Goal: Task Accomplishment & Management: Complete application form

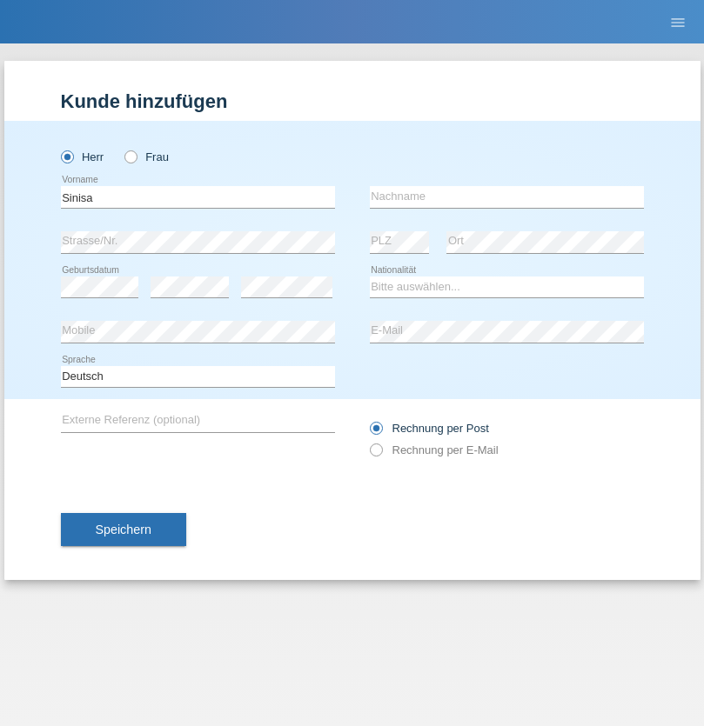
type input "Sinisa"
click at [506, 197] on input "text" at bounding box center [507, 197] width 274 height 22
type input "[PERSON_NAME]"
select select "CH"
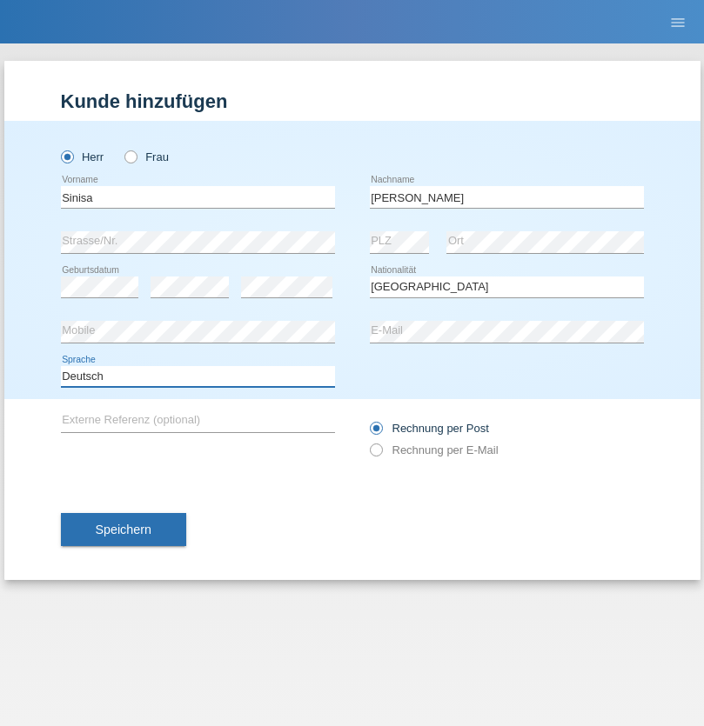
select select "en"
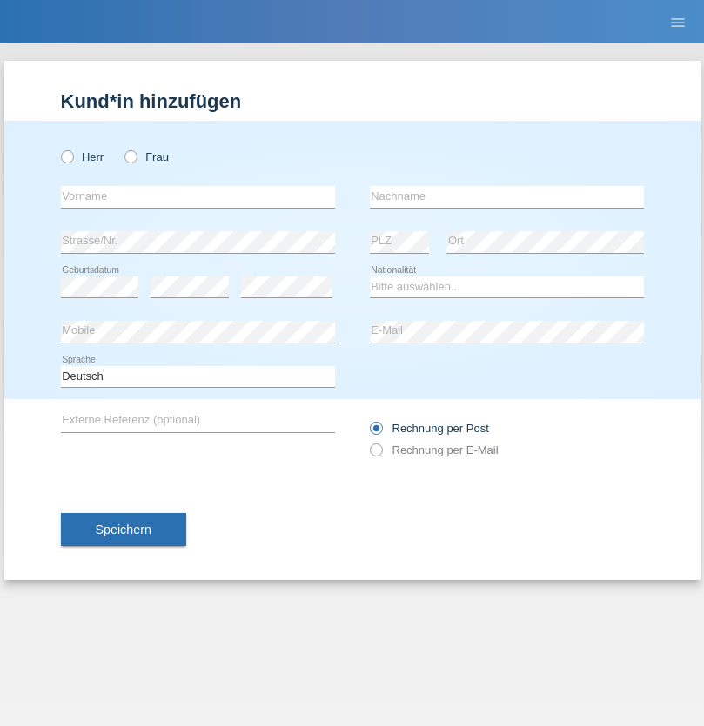
radio input "true"
click at [197, 197] on input "text" at bounding box center [198, 197] width 274 height 22
type input "Faouzi"
click at [506, 197] on input "text" at bounding box center [507, 197] width 274 height 22
type input "Messaoudi"
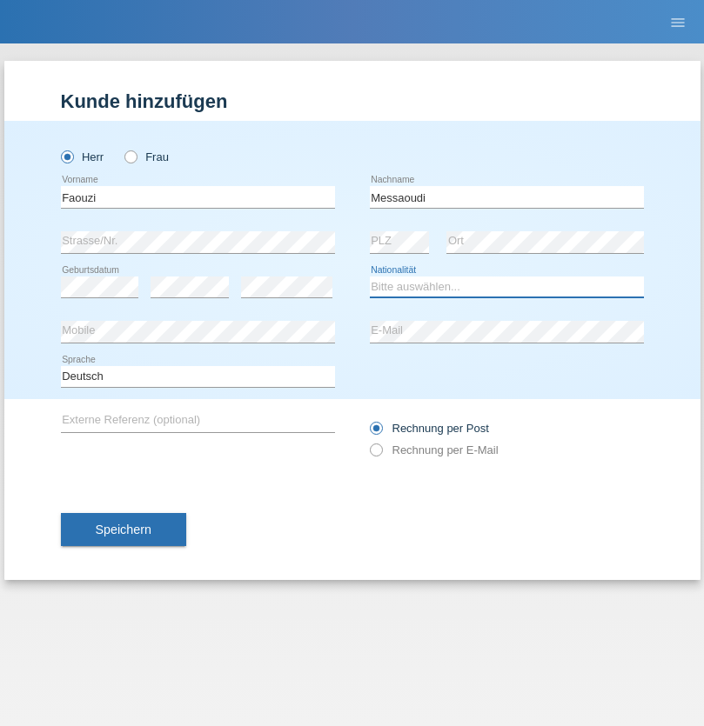
select select "TN"
select select "C"
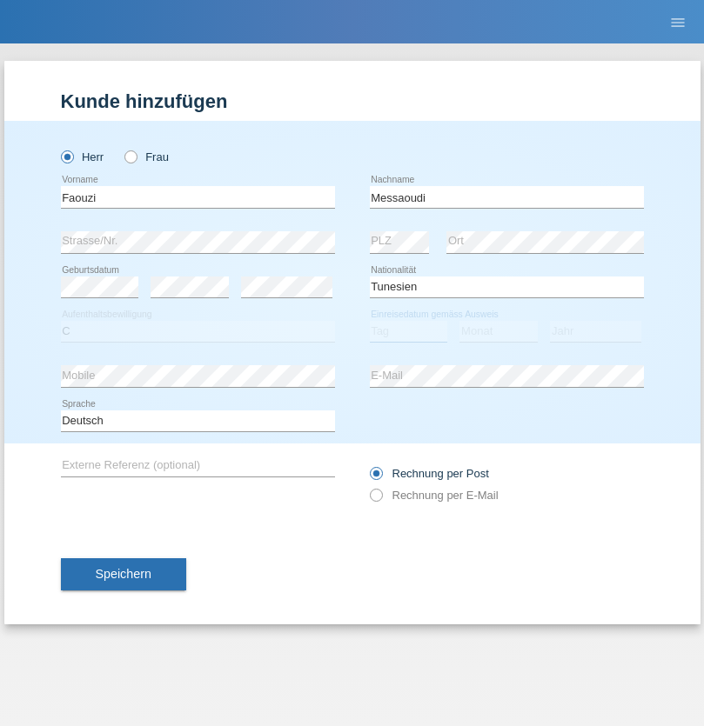
select select "29"
select select "07"
select select "2021"
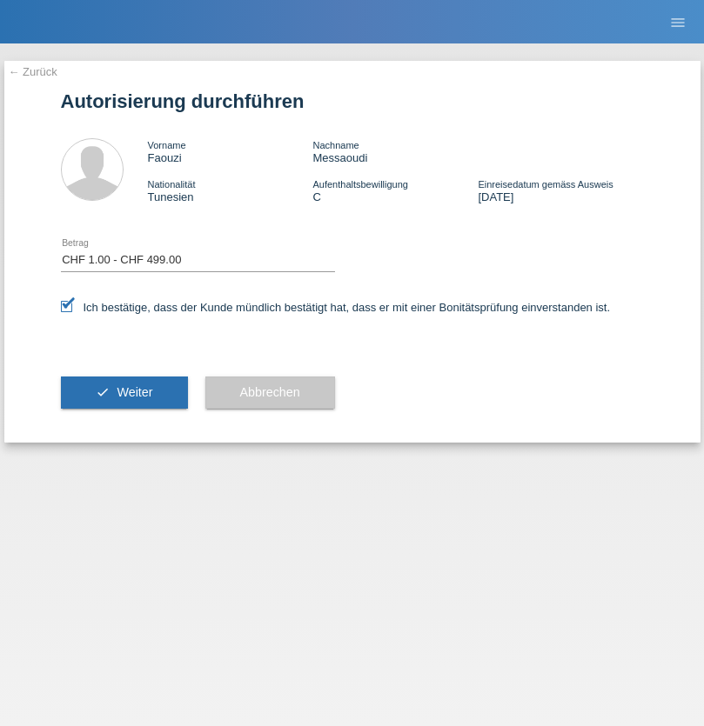
select select "1"
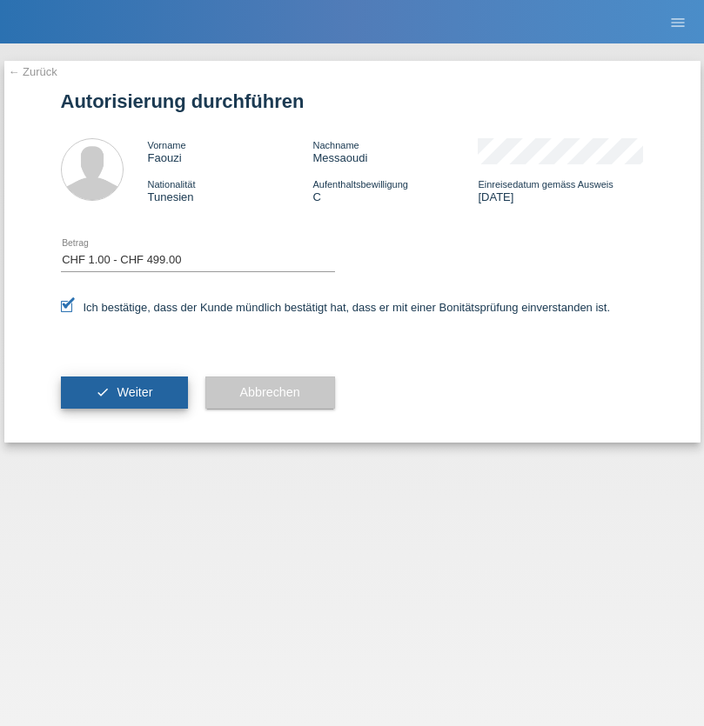
click at [124, 392] on span "Weiter" at bounding box center [135, 392] width 36 height 14
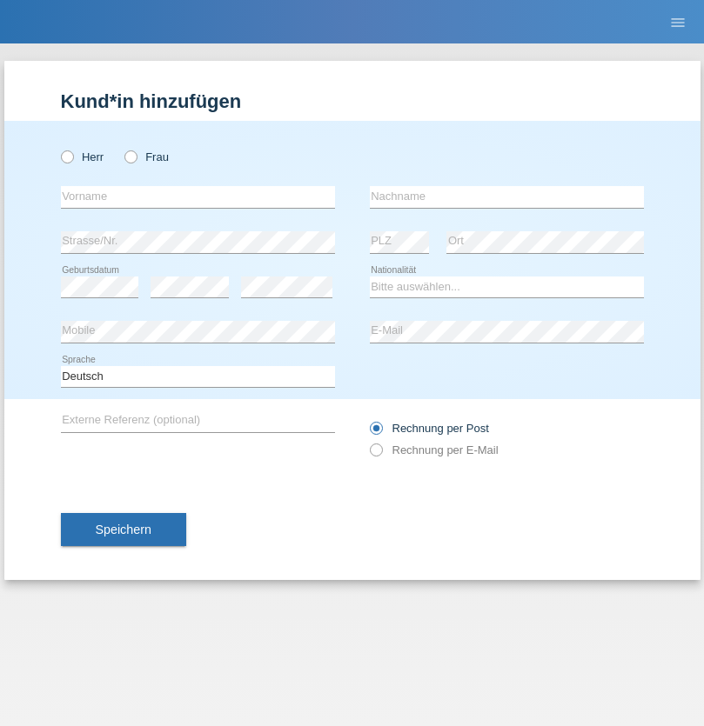
radio input "true"
click at [197, 197] on input "text" at bounding box center [198, 197] width 274 height 22
type input "[PERSON_NAME]"
click at [506, 197] on input "text" at bounding box center [507, 197] width 274 height 22
type input "Baudin"
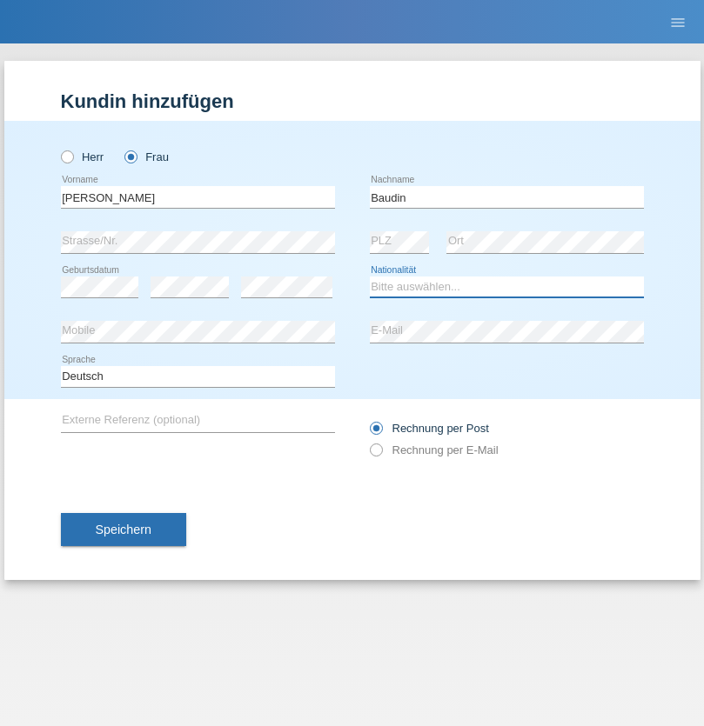
select select "BO"
select select "C"
select select "01"
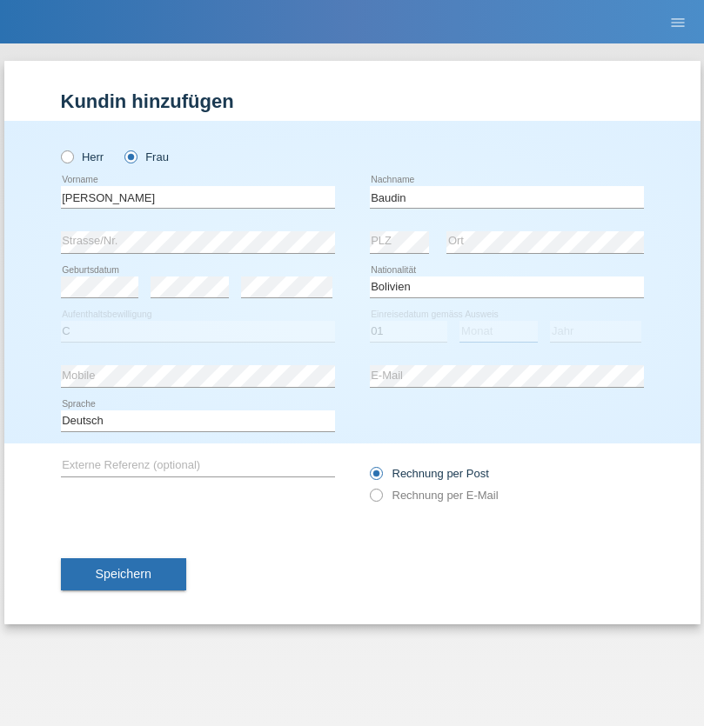
select select "08"
select select "2005"
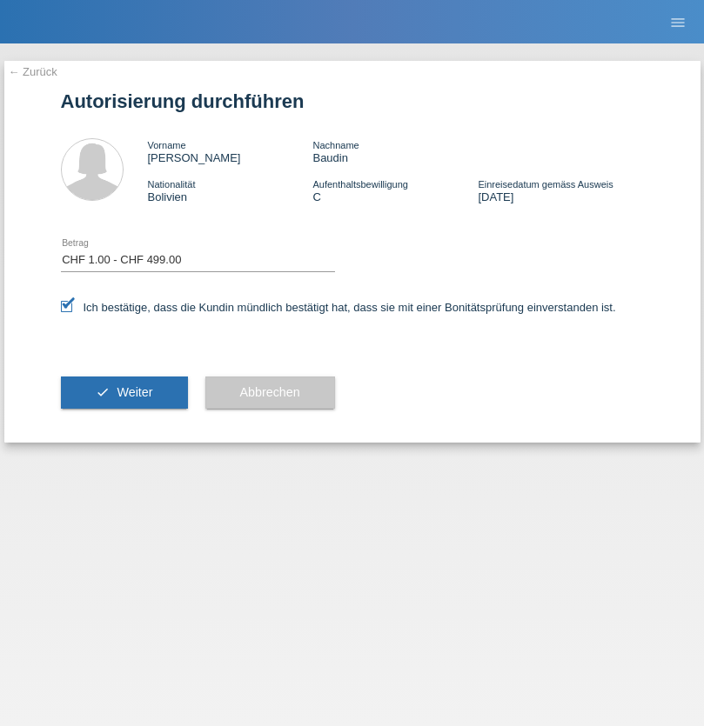
select select "1"
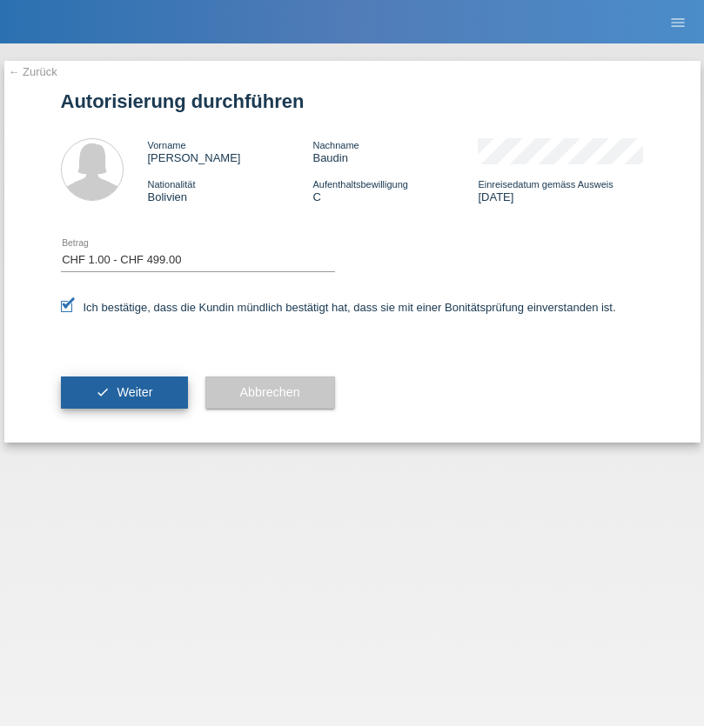
click at [124, 392] on span "Weiter" at bounding box center [135, 392] width 36 height 14
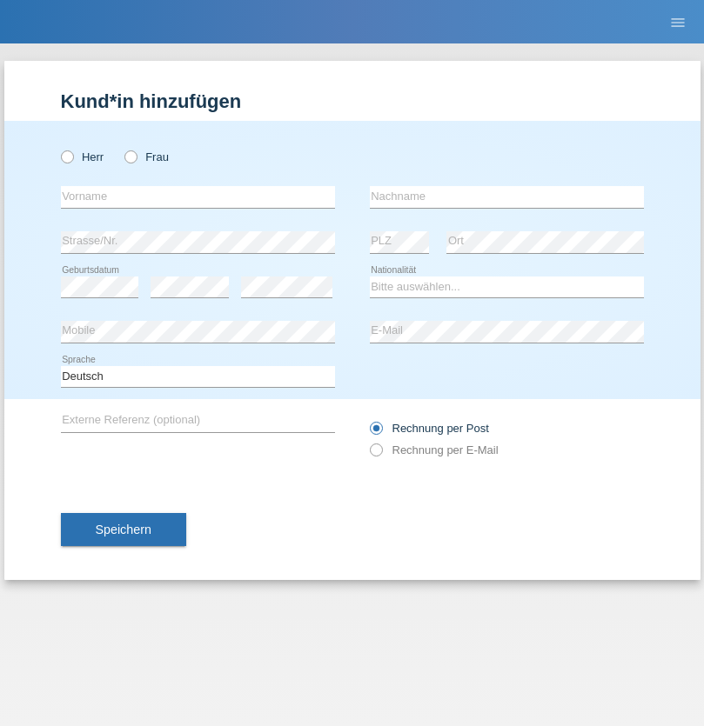
radio input "true"
click at [197, 197] on input "text" at bounding box center [198, 197] width 274 height 22
type input "Sinisa"
click at [506, 197] on input "text" at bounding box center [507, 197] width 274 height 22
type input "[PERSON_NAME]"
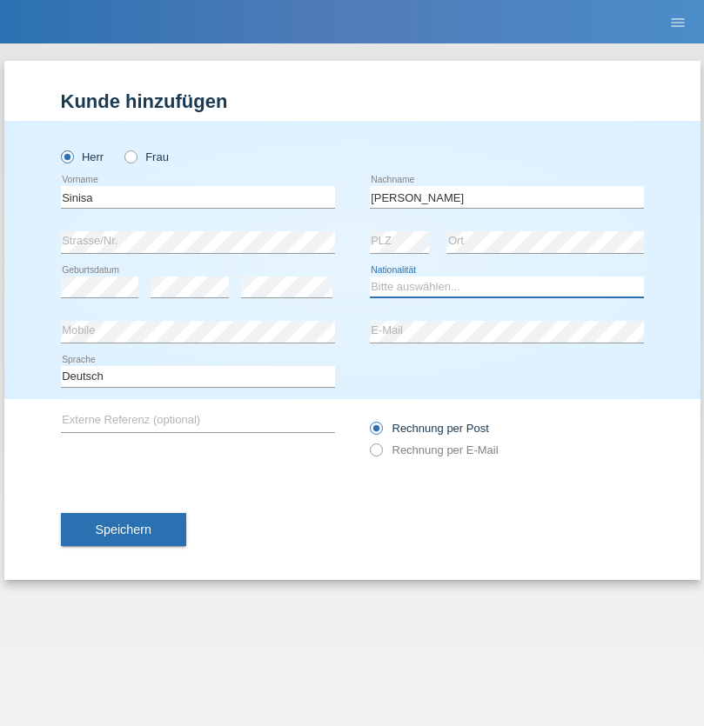
select select "RS"
select select "C"
select select "01"
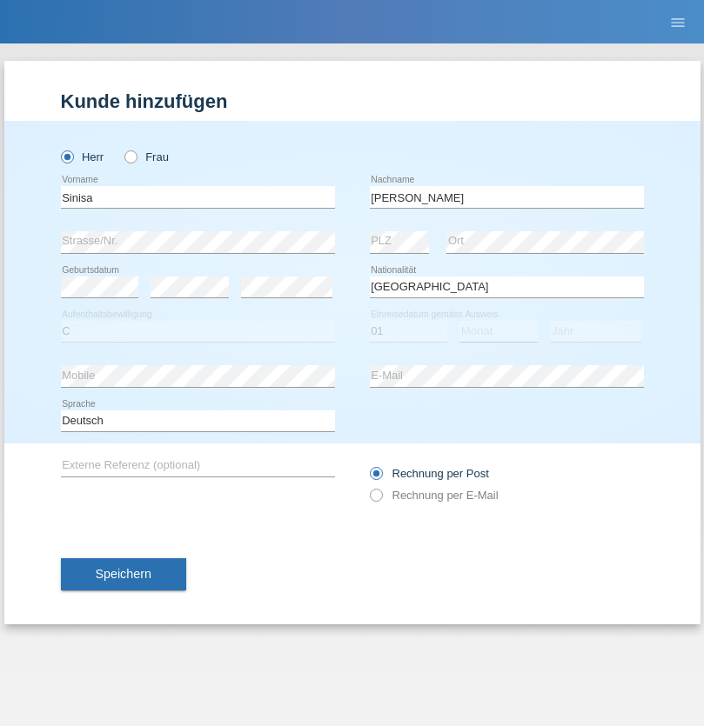
select select "02"
select select "2021"
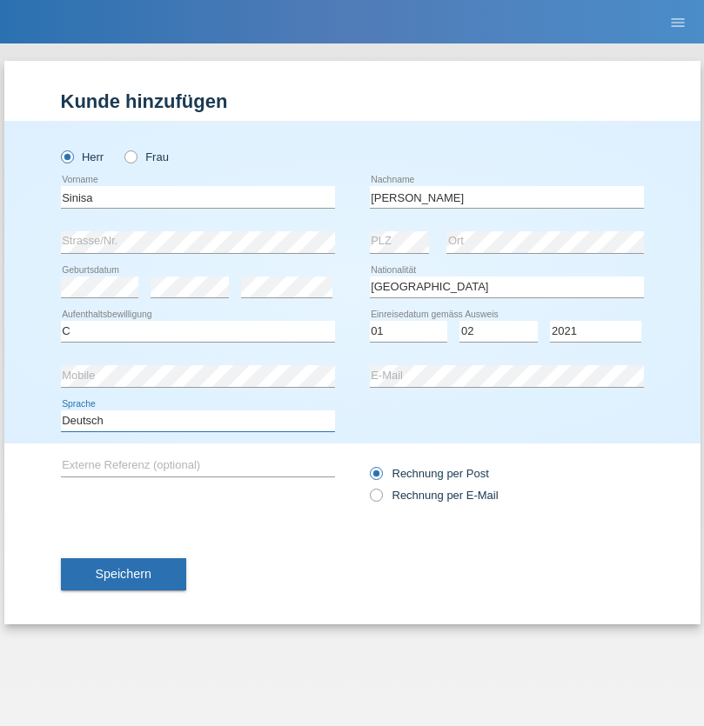
select select "en"
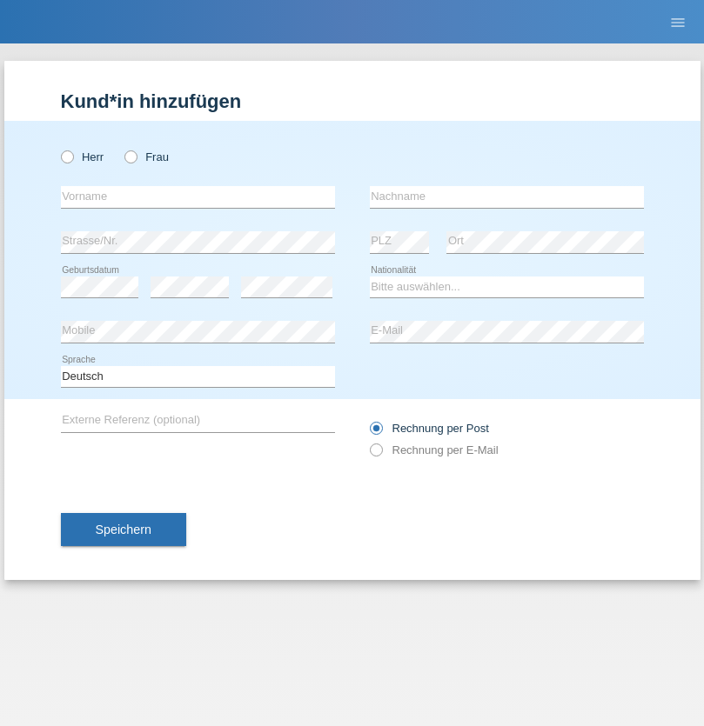
radio input "true"
click at [197, 197] on input "text" at bounding box center [198, 197] width 274 height 22
type input "Hasan"
click at [506, 197] on input "text" at bounding box center [507, 197] width 274 height 22
type input "Ymeri"
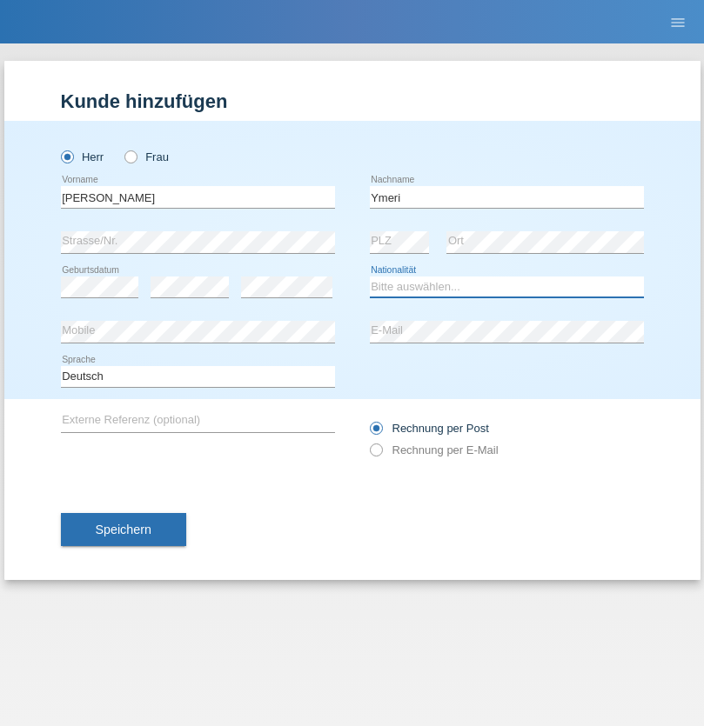
select select "XK"
select select "C"
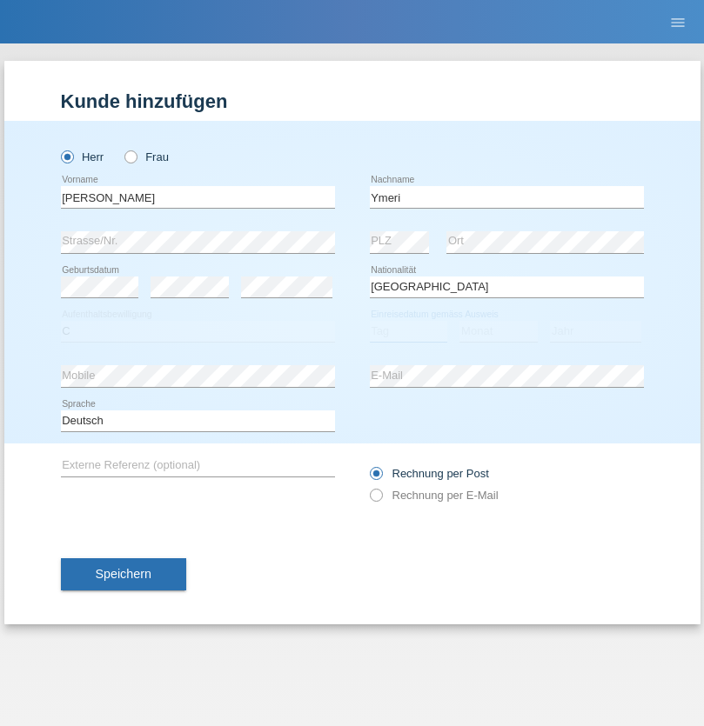
select select "21"
select select "03"
select select "1991"
